Goal: Information Seeking & Learning: Learn about a topic

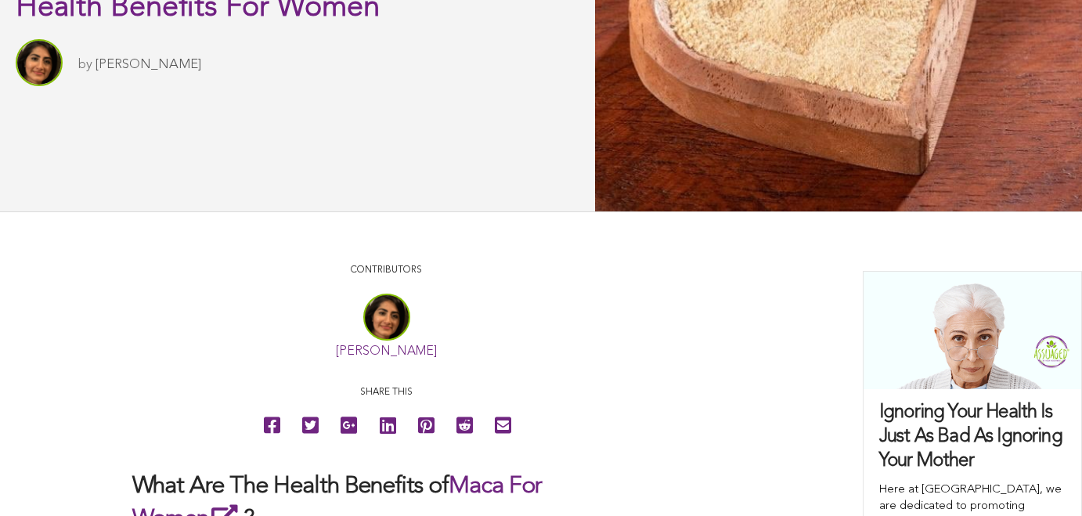
scroll to position [52, 0]
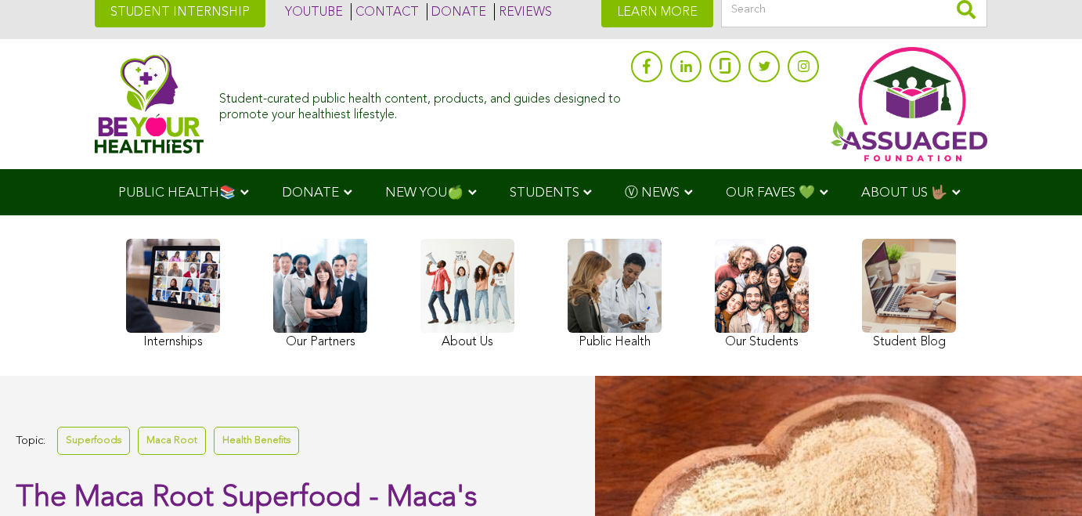
click at [625, 189] on span "Ⓥ NEWS" at bounding box center [652, 192] width 55 height 13
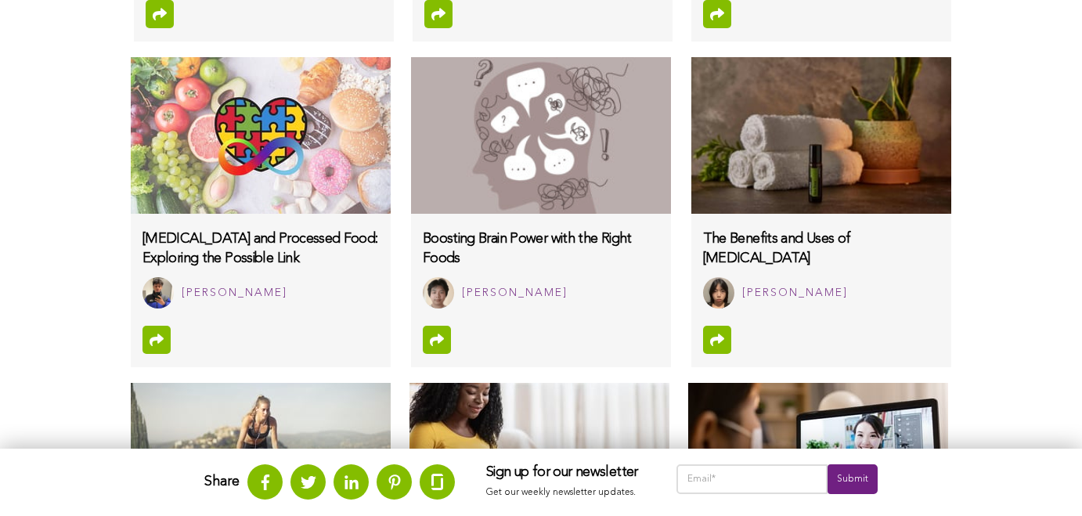
scroll to position [1504, 0]
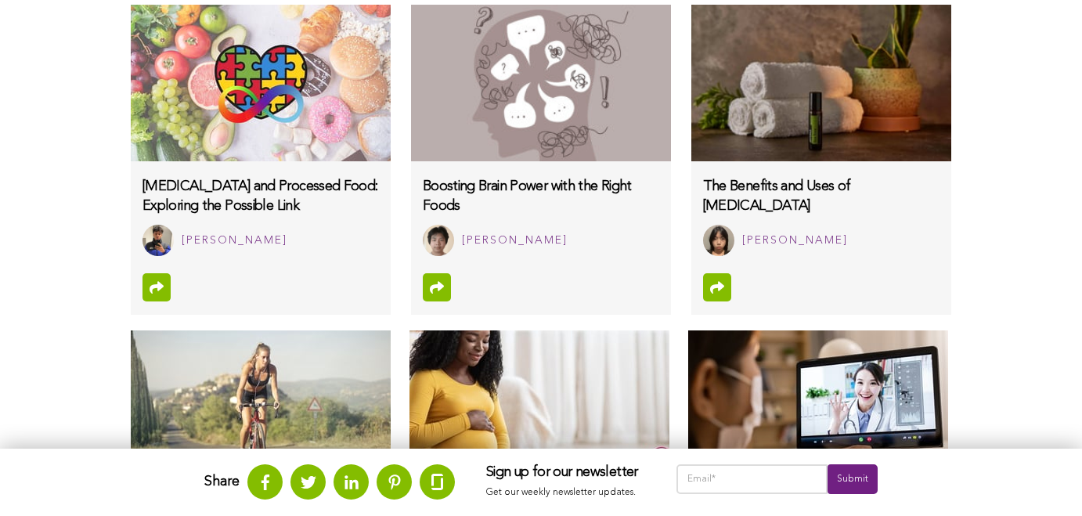
click at [691, 27] on img at bounding box center [821, 83] width 260 height 157
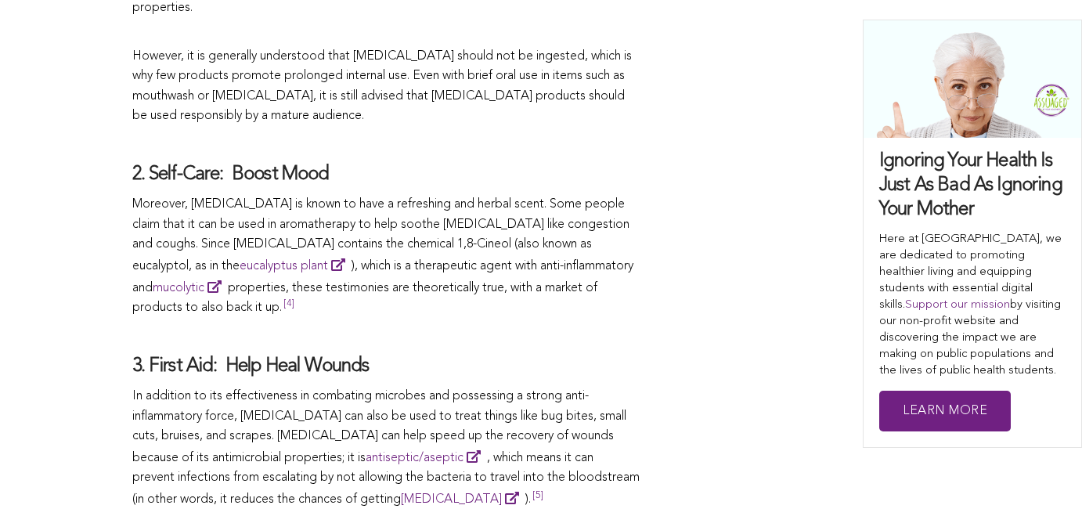
scroll to position [2305, 0]
